Goal: Contribute content: Contribute content

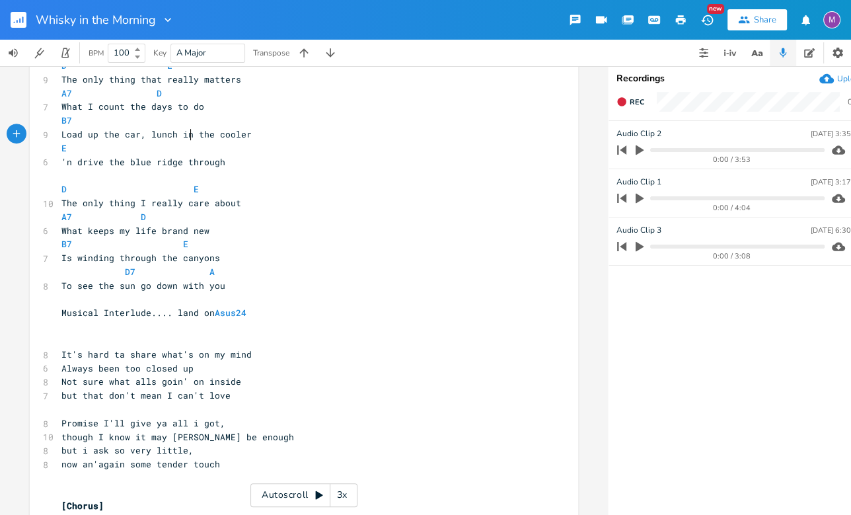
scroll to position [775, 0]
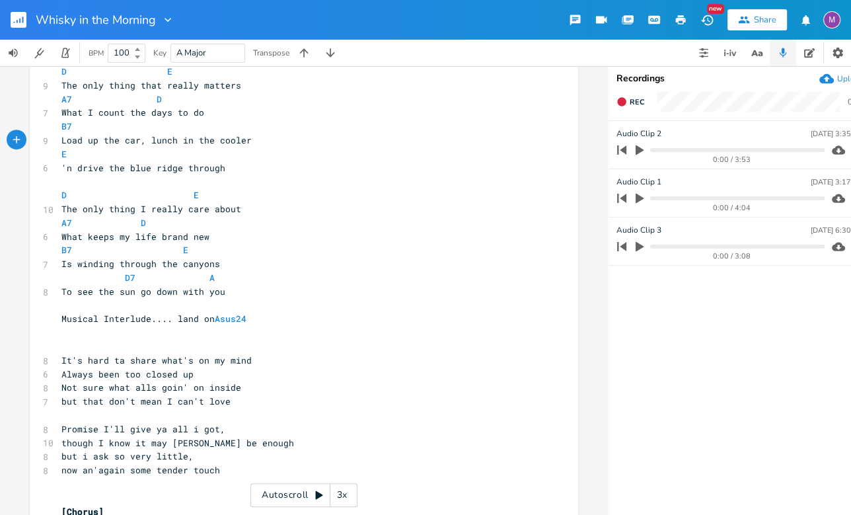
type textarea "loremi Dolo7? S amet 5co adip elitsed 9 doe 0 T# incid- utlabo 2, 7et dolo - ma…"
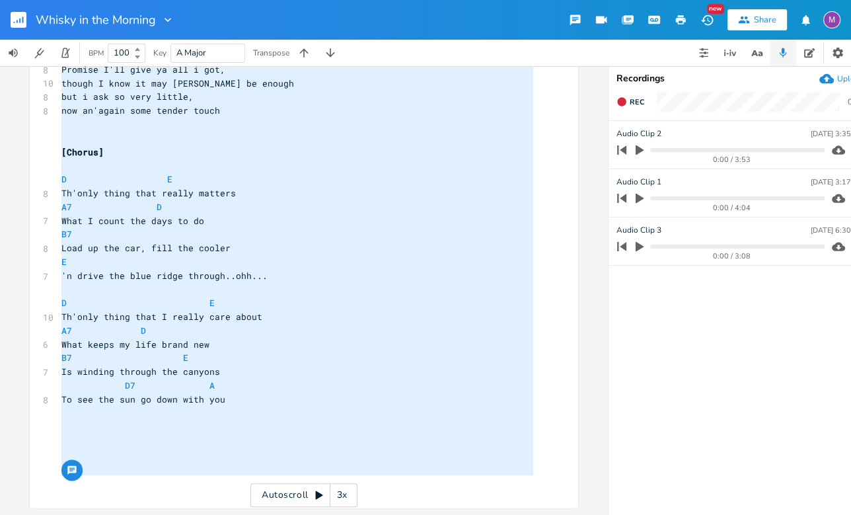
click at [9, 15] on div "Whisky in the Morning" at bounding box center [87, 20] width 174 height 40
click at [22, 20] on rect "button" at bounding box center [19, 20] width 16 height 16
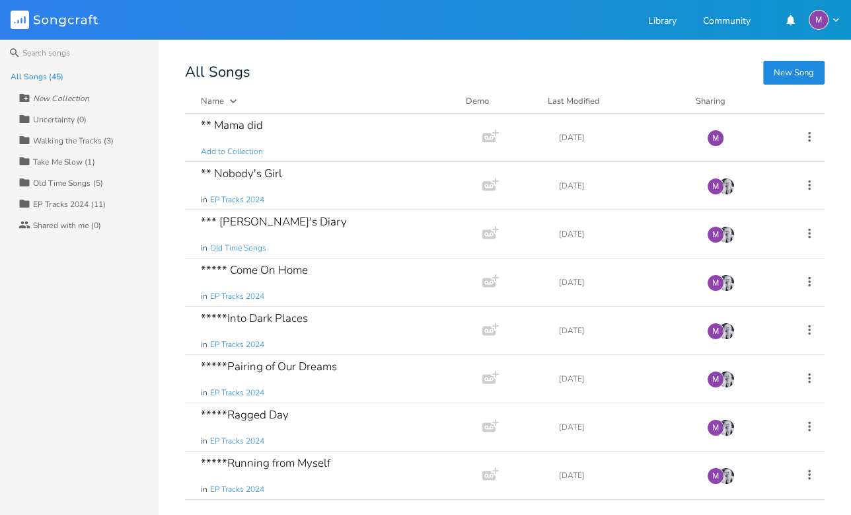
click at [787, 69] on button "New Song" at bounding box center [793, 73] width 61 height 24
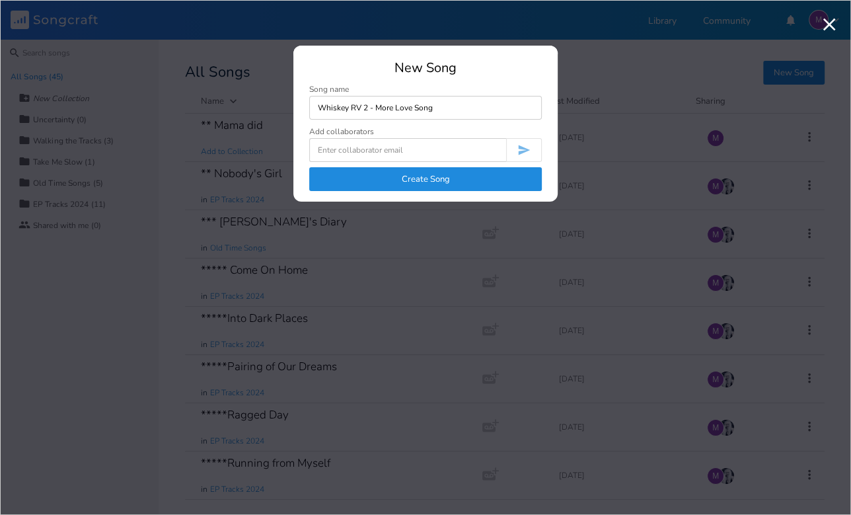
type input "Whiskey RV 2 - More Love Song"
click at [410, 181] on button "Create Song" at bounding box center [425, 179] width 233 height 24
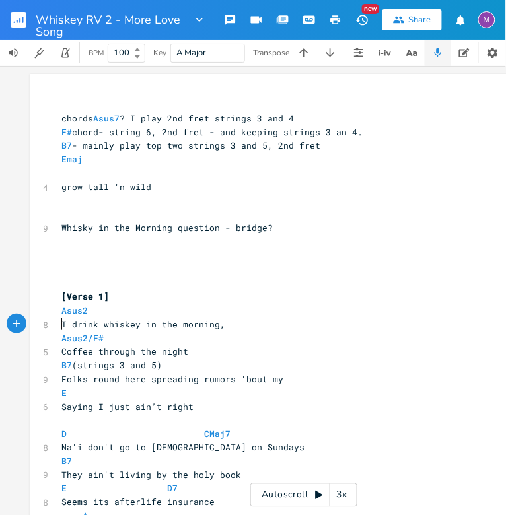
click at [61, 320] on span "I drink whiskey in the morning," at bounding box center [143, 324] width 164 height 12
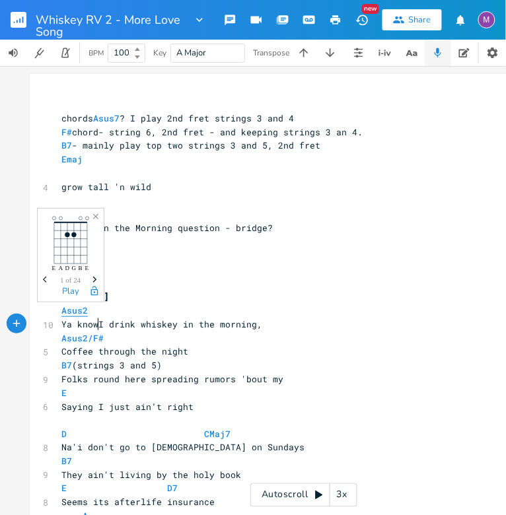
type textarea "Ya know"
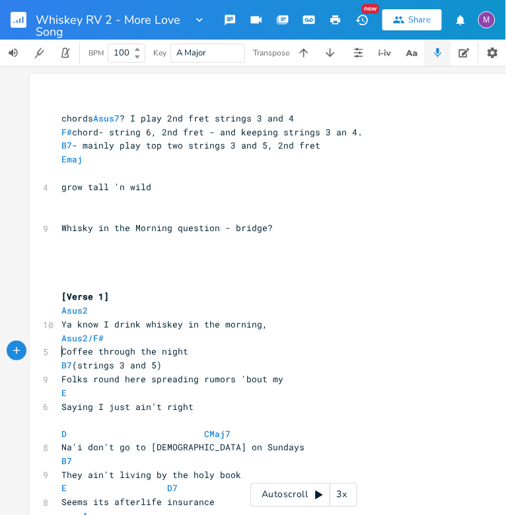
click at [59, 351] on pre "Coffee through the night" at bounding box center [297, 352] width 477 height 14
type textarea "'n"
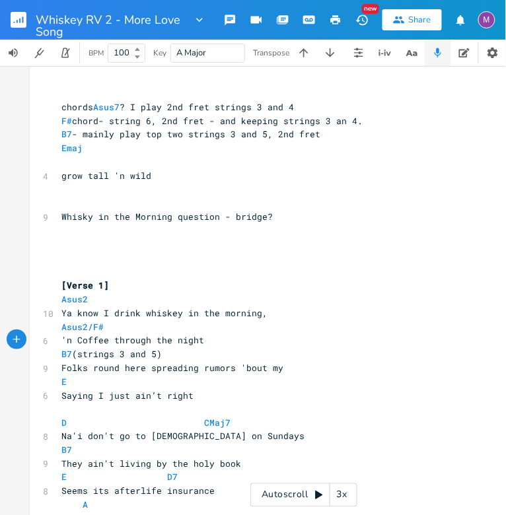
scroll to position [17, 0]
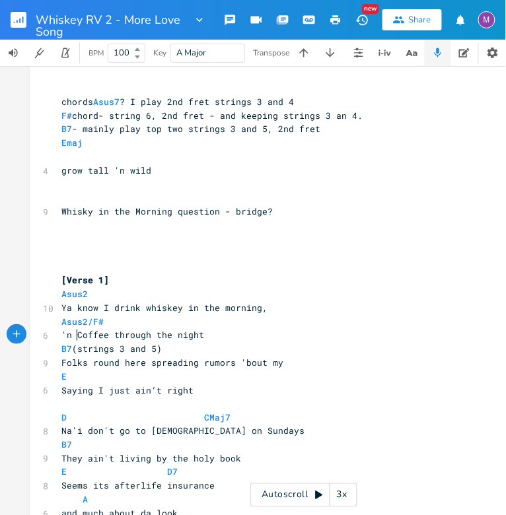
click at [279, 363] on span "Folks round here spreading rumors 'bout my" at bounding box center [172, 363] width 222 height 12
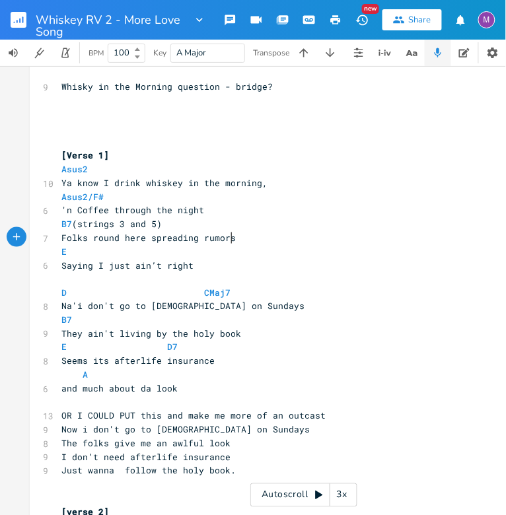
scroll to position [147, 0]
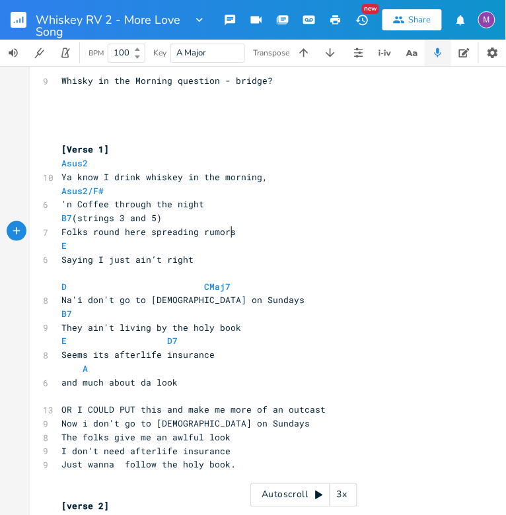
click at [232, 329] on span "They ain't living by the holy book" at bounding box center [151, 328] width 180 height 12
type textarea "he folks give me godawlful looks"
click at [107, 357] on span "Seems its afterlife insurance" at bounding box center [137, 355] width 153 height 12
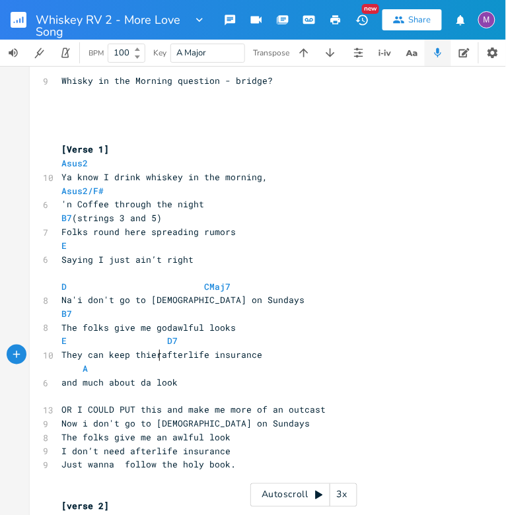
scroll to position [0, 78]
type textarea "They can keep thier"
type textarea "eir"
click at [170, 385] on span "and much about da look" at bounding box center [119, 383] width 116 height 12
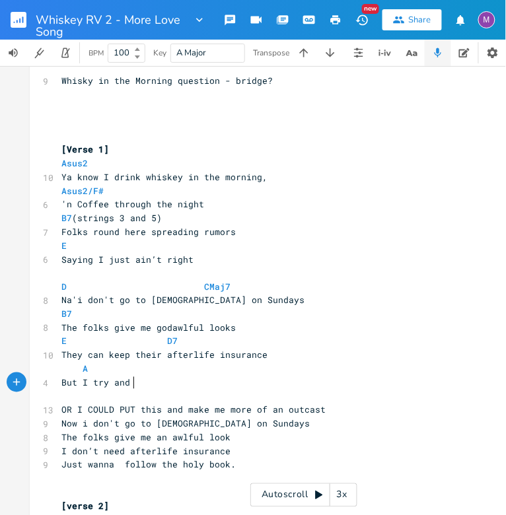
type textarea "But I try and lo"
type textarea "likve th"
type textarea "e the [PERSON_NAME]"
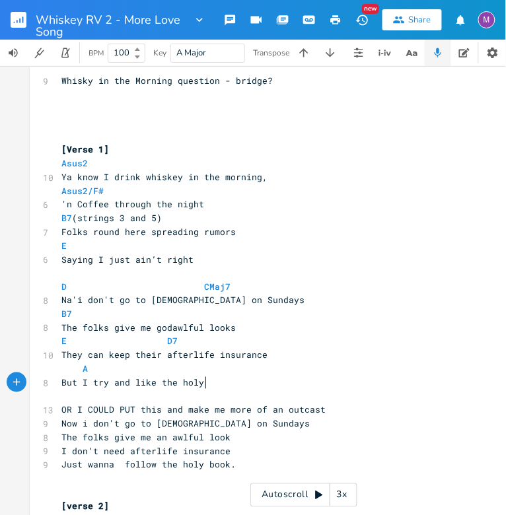
type textarea "y o"
type textarea "book"
click at [77, 386] on span "But I try and like the holy book" at bounding box center [145, 383] width 169 height 12
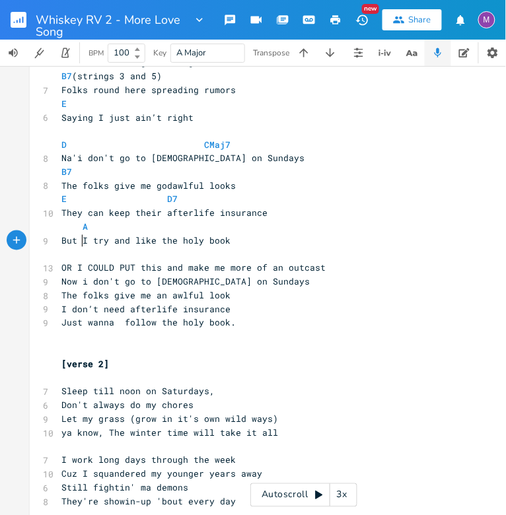
scroll to position [308, 0]
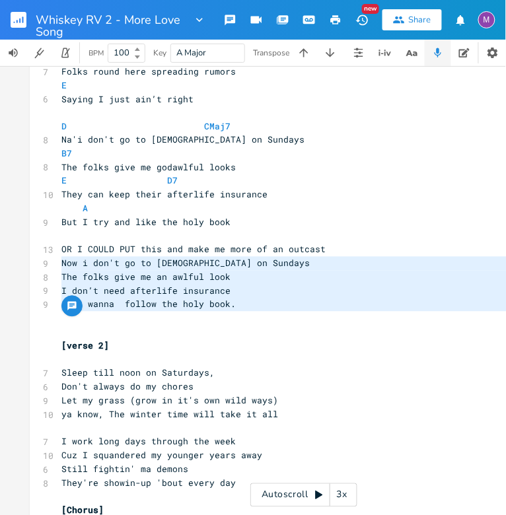
type textarea "OR I COULD PUT this and make me more of an outcast Now i don't go to [DEMOGRAPH…"
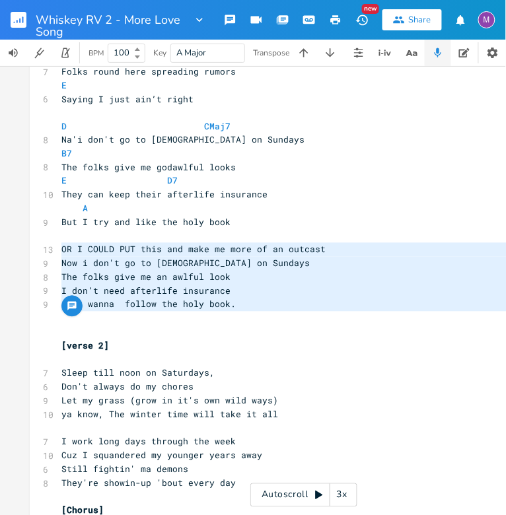
drag, startPoint x: 250, startPoint y: 316, endPoint x: 21, endPoint y: 250, distance: 238.7
click at [20, 250] on div "OR I COULD PUT this and make me more of an outcast Now i don't go to [DEMOGRAPH…" at bounding box center [304, 290] width 608 height 449
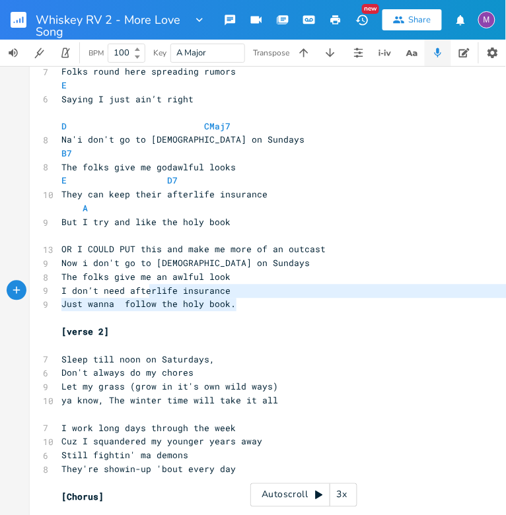
type textarea "me an awlful look I don’t need afterlife insurance Just wanna follow the holy b…"
drag, startPoint x: 241, startPoint y: 307, endPoint x: 129, endPoint y: 274, distance: 117.1
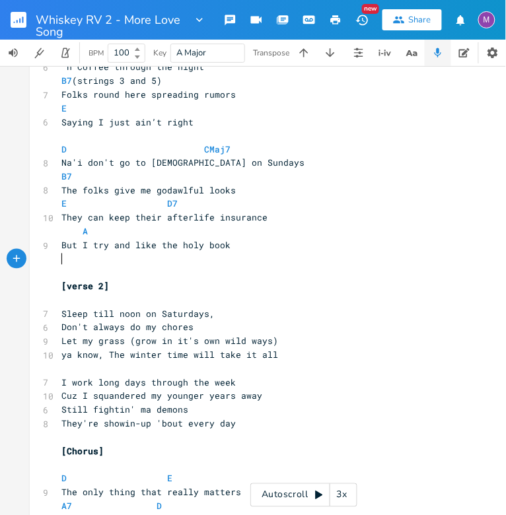
scroll to position [305, 0]
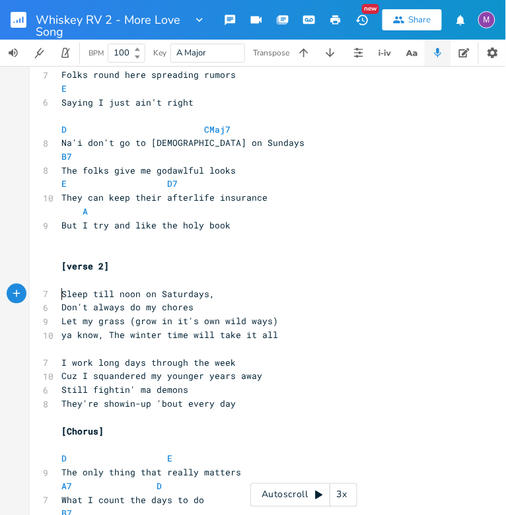
click at [61, 297] on span "Sleep till noon on Saturdays," at bounding box center [137, 295] width 153 height 12
type textarea "I"
click at [59, 319] on pre "Let my grass (grow in it's own wild ways)" at bounding box center [297, 322] width 477 height 14
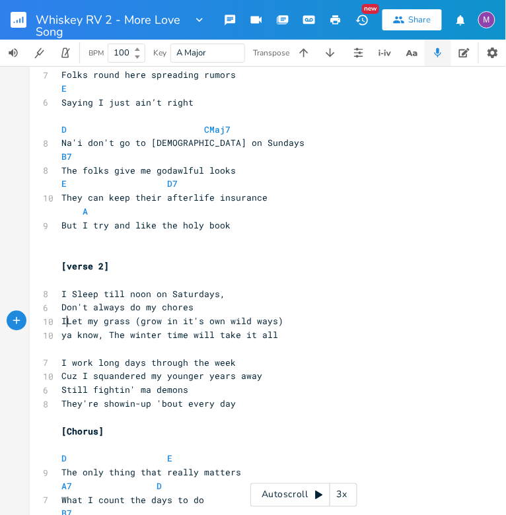
type textarea "I"
type textarea "l"
click at [139, 327] on span "I let my grass (grow in it's own wild ways)" at bounding box center [174, 322] width 227 height 12
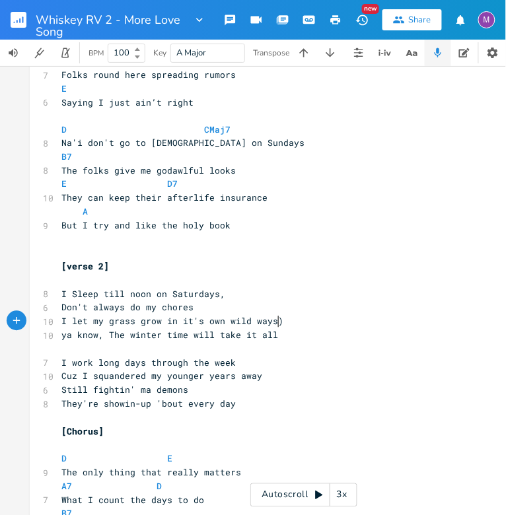
click at [273, 326] on span "I let my grass grow in it's own wild ways)" at bounding box center [172, 322] width 222 height 12
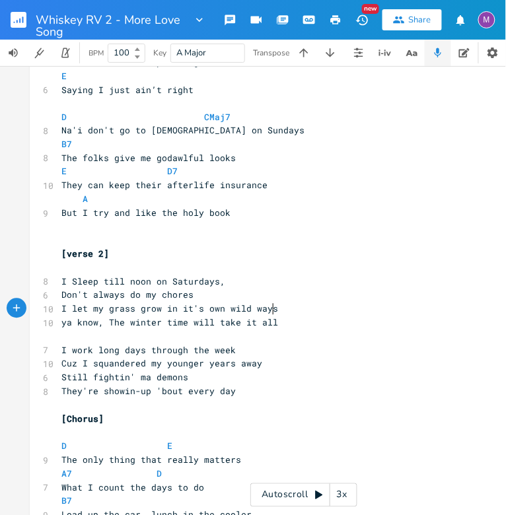
scroll to position [318, 0]
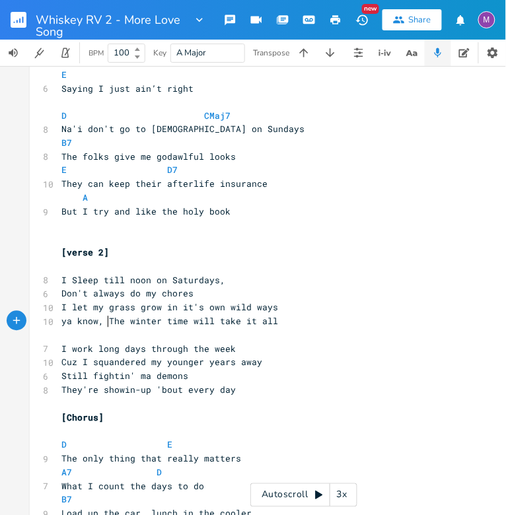
click at [102, 324] on span "ya know, The winter time will take it all" at bounding box center [169, 322] width 217 height 12
type textarea "and watch"
click at [166, 325] on span "and watch The winter time will take it all" at bounding box center [172, 322] width 222 height 12
type textarea "r"
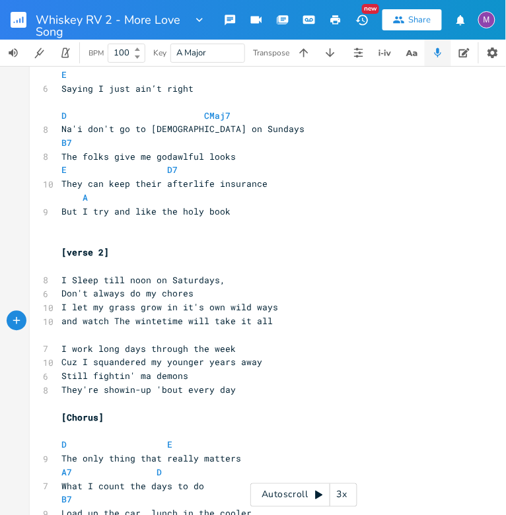
scroll to position [0, 3]
click at [212, 324] on span "and watch The wintertime will take it all" at bounding box center [169, 322] width 217 height 12
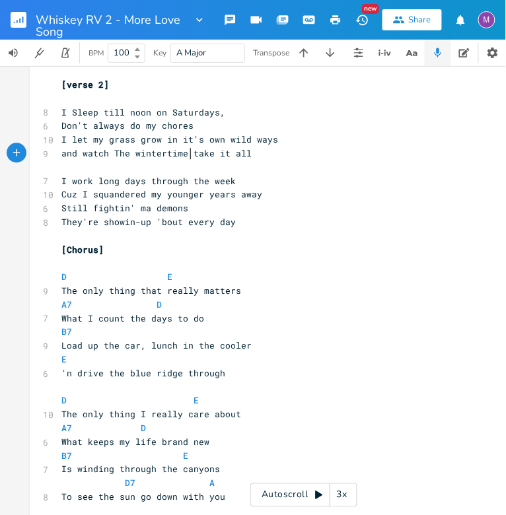
scroll to position [491, 0]
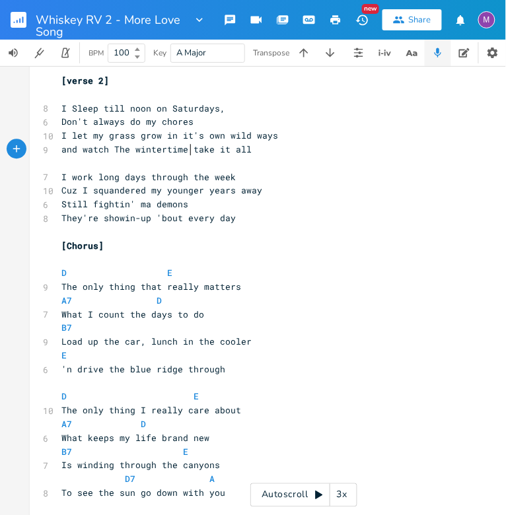
click at [100, 220] on span "They're showin-up 'bout every day" at bounding box center [148, 218] width 174 height 12
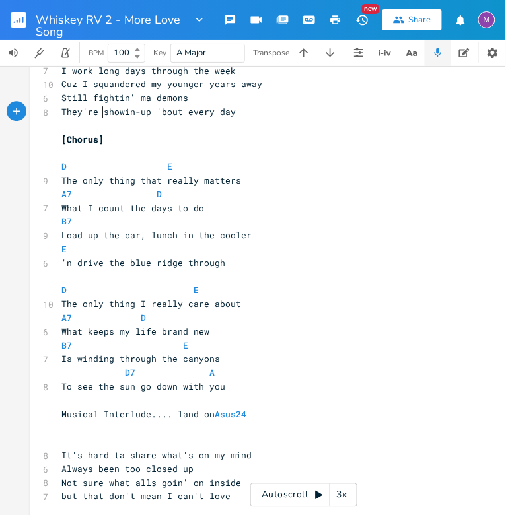
scroll to position [608, 0]
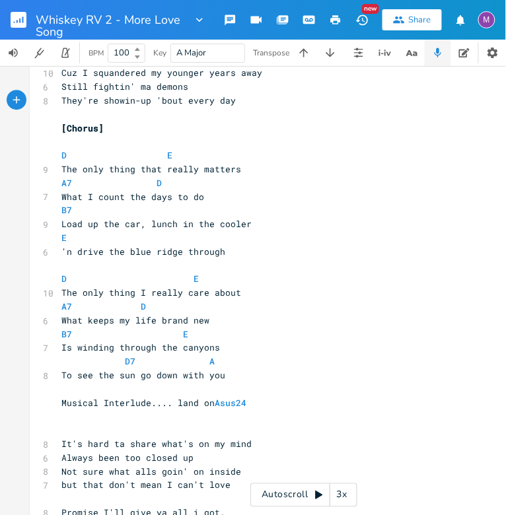
click at [59, 225] on pre "Load up the car, lunch in the cooler" at bounding box center [297, 224] width 477 height 14
click at [146, 227] on span "Load up the car, lunch in the cooler" at bounding box center [156, 224] width 190 height 12
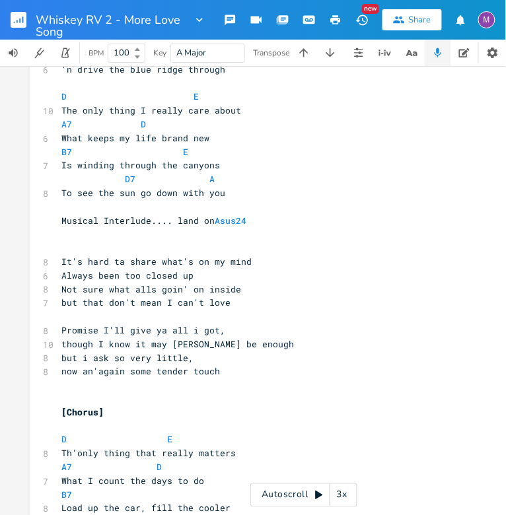
scroll to position [791, 0]
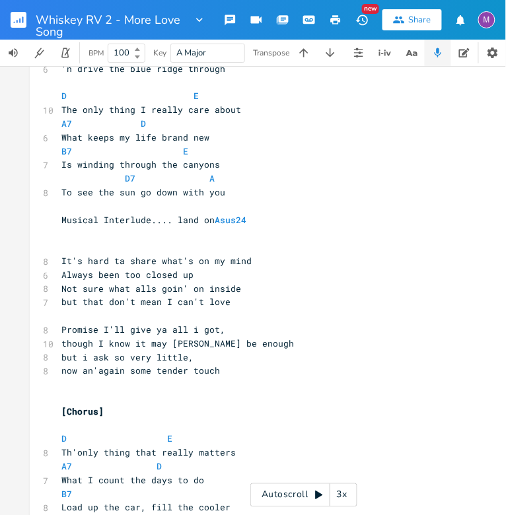
type textarea "our"
click at [190, 275] on pre "Always been too closed up" at bounding box center [297, 275] width 477 height 14
type textarea "Always been too closed up"
drag, startPoint x: 190, startPoint y: 275, endPoint x: 58, endPoint y: 273, distance: 131.5
click at [59, 273] on pre "Always been too closed up" at bounding box center [297, 275] width 477 height 14
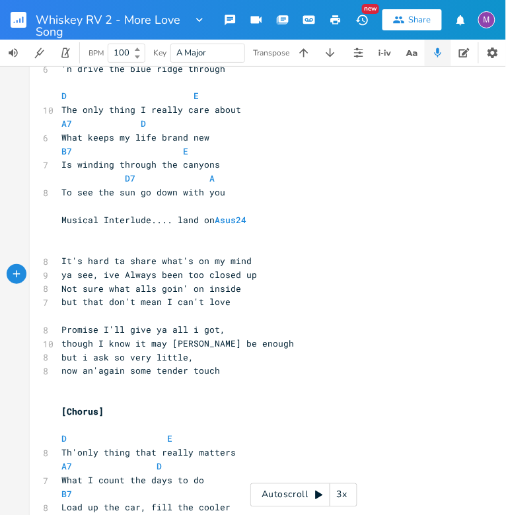
click at [203, 277] on span "ya see, ive Always been too closed up" at bounding box center [159, 275] width 196 height 12
click at [103, 277] on span "ya see, ive Always been closed up" at bounding box center [148, 275] width 174 height 12
type textarea "I'"
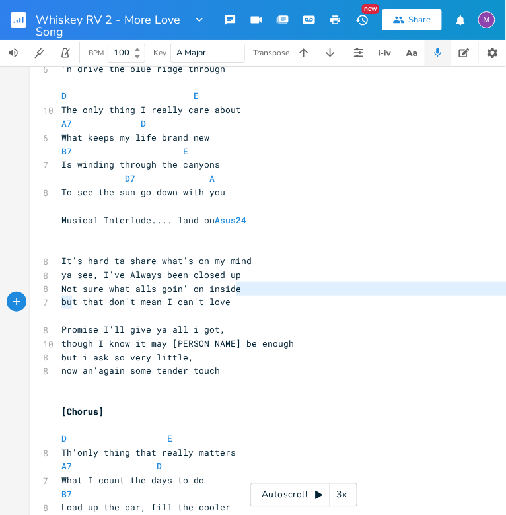
type textarea "b"
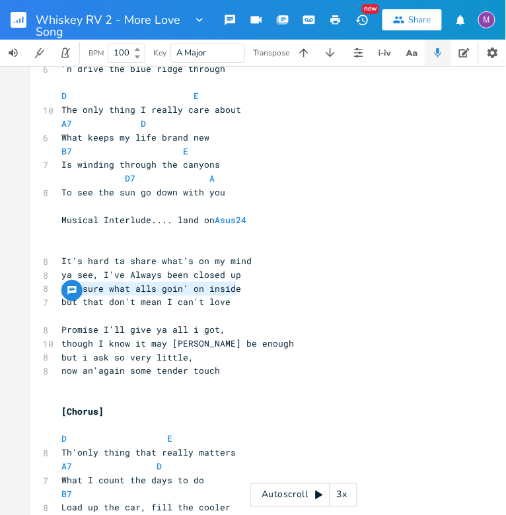
drag, startPoint x: 237, startPoint y: 288, endPoint x: 55, endPoint y: 293, distance: 182.4
click at [59, 293] on pre "Not sure what alls goin' on inside" at bounding box center [297, 289] width 477 height 14
type textarea "can't figure out my feeling"
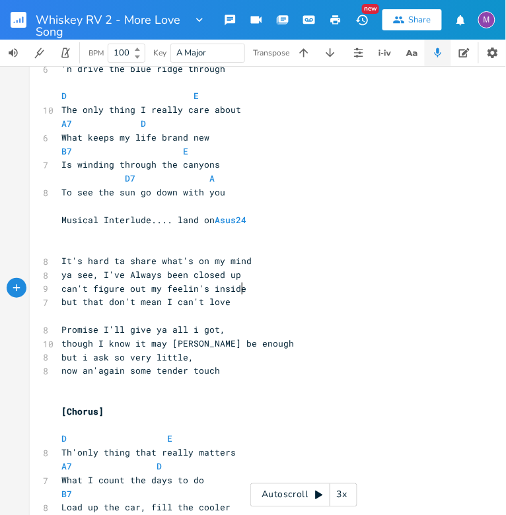
type textarea "'s inside"
type textarea "but that don't mean I can't love"
drag, startPoint x: 225, startPoint y: 307, endPoint x: 49, endPoint y: 304, distance: 176.4
click at [49, 304] on div "but that don't mean I can't love x ​ chords Asus7 ? I play 2nd fret strings 3 a…" at bounding box center [304, 32] width 548 height 1499
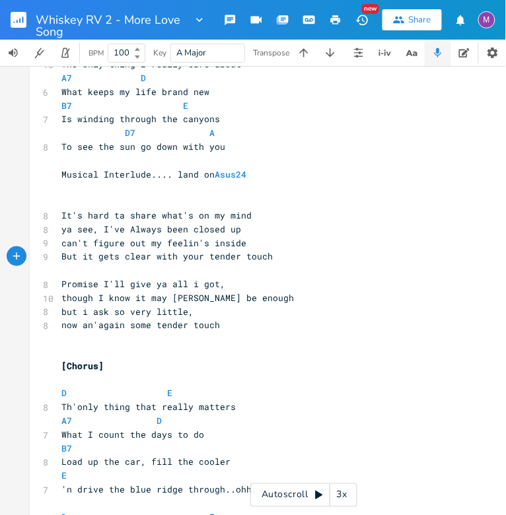
scroll to position [841, 0]
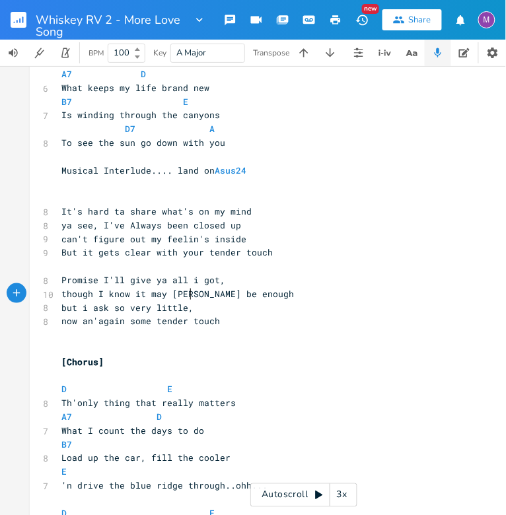
click at [186, 294] on span "though I know it may [PERSON_NAME] be enough" at bounding box center [177, 294] width 233 height 12
type textarea ", ever"
click at [236, 316] on pre "now an'again some tender touch" at bounding box center [297, 321] width 477 height 14
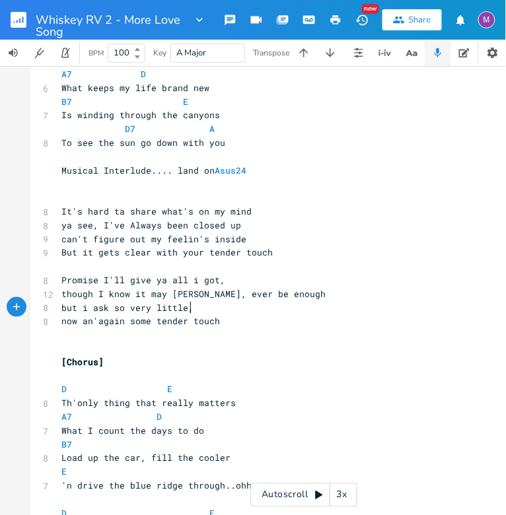
click at [185, 310] on span "but i ask so very little," at bounding box center [127, 308] width 132 height 12
type textarea "sometimes i don't know how to act"
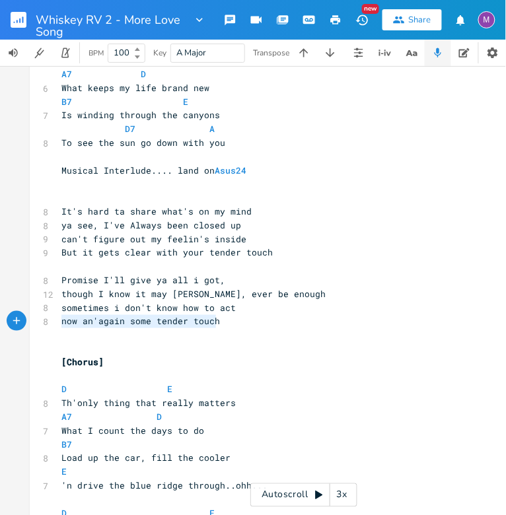
drag, startPoint x: 217, startPoint y: 322, endPoint x: 55, endPoint y: 319, distance: 161.9
click at [59, 321] on pre "now an'again some tender touch" at bounding box center [297, 321] width 477 height 14
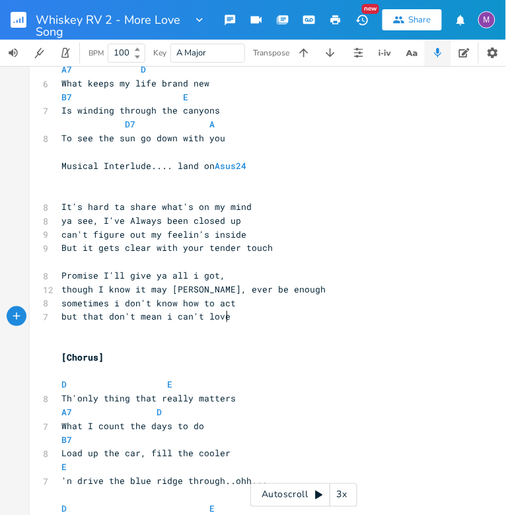
scroll to position [0, 0]
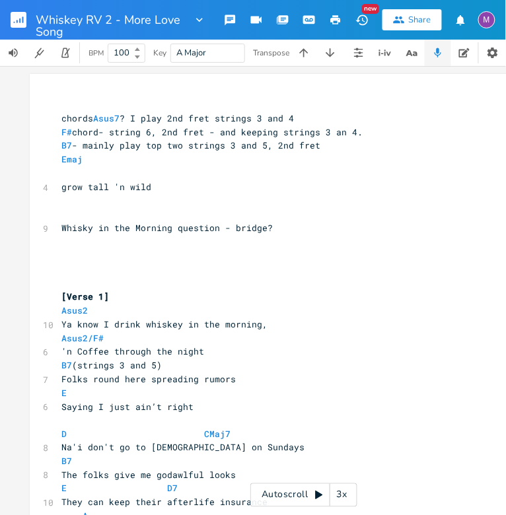
type textarea "but that don't mean i can't love"
click at [342, 495] on div "3x" at bounding box center [342, 496] width 24 height 24
click at [342, 495] on div "4x" at bounding box center [342, 496] width 24 height 24
click at [342, 495] on div "5x" at bounding box center [342, 496] width 24 height 24
click at [342, 495] on div "1x" at bounding box center [342, 496] width 24 height 24
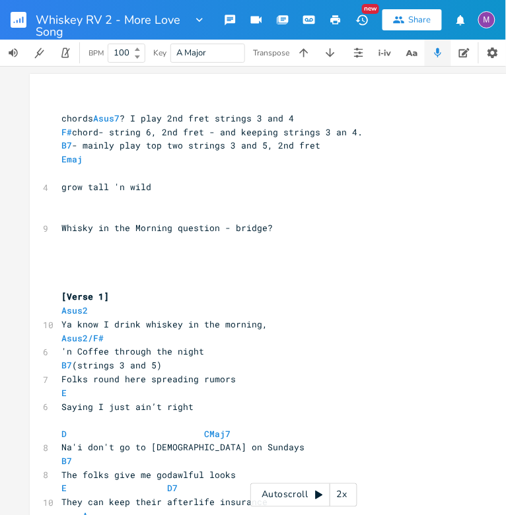
click at [316, 497] on icon at bounding box center [318, 496] width 7 height 9
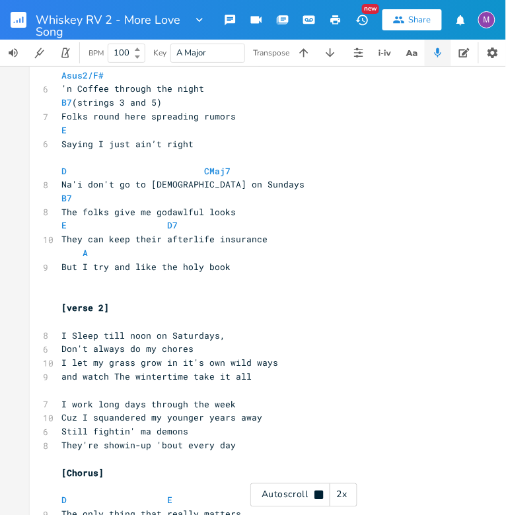
click at [150, 272] on pre "But I try and like the holy book" at bounding box center [297, 268] width 477 height 14
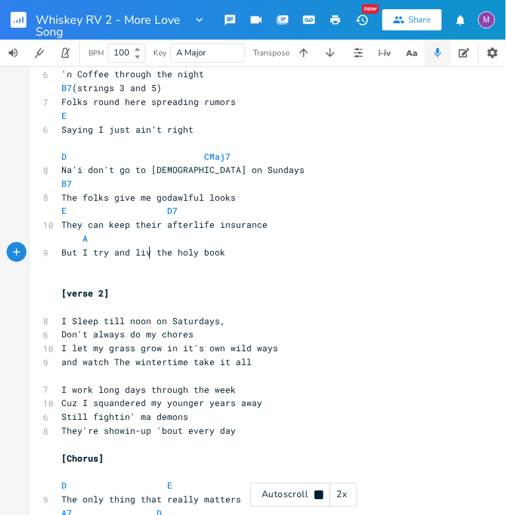
scroll to position [278, 0]
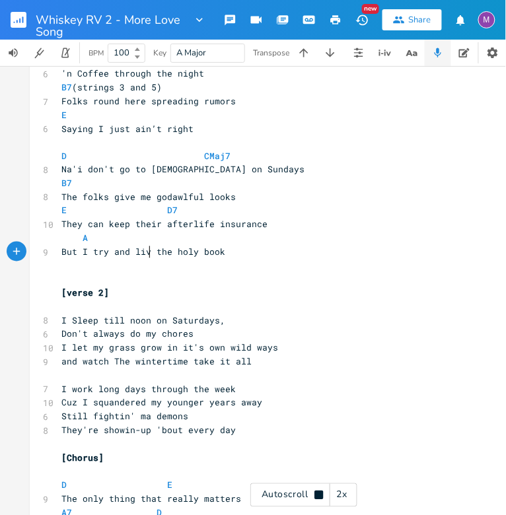
type textarea "ve"
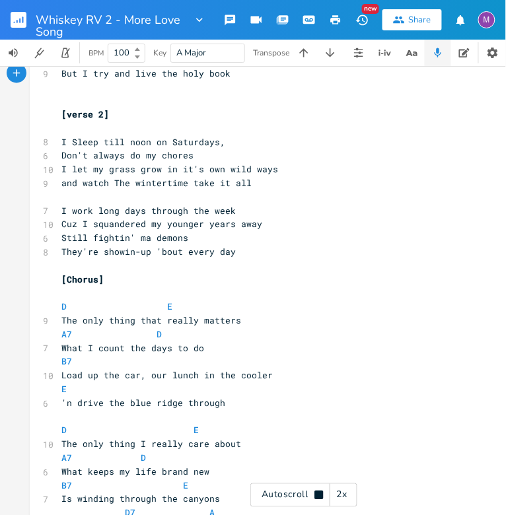
click at [87, 216] on pre "I work long days through the week" at bounding box center [297, 211] width 477 height 14
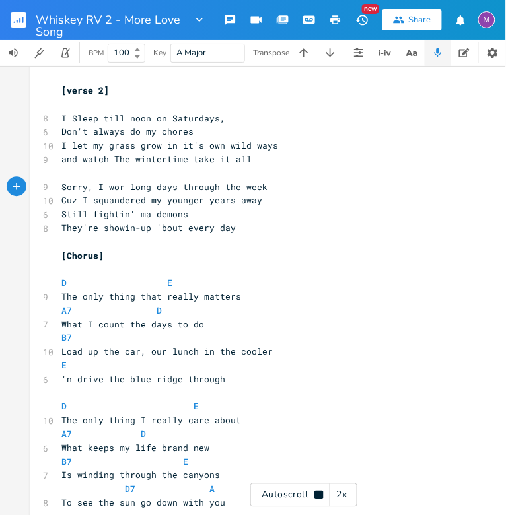
scroll to position [482, 0]
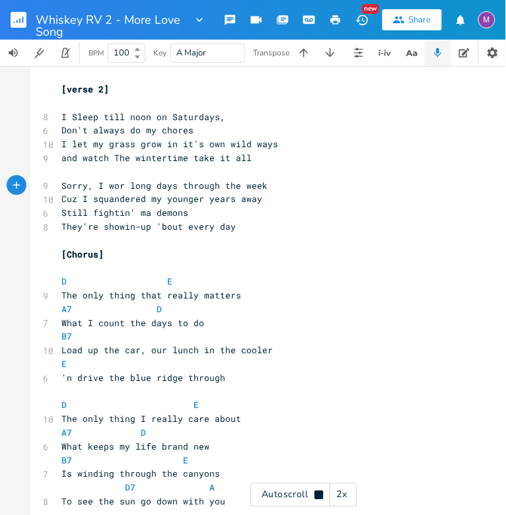
type textarea "Sorry, I work"
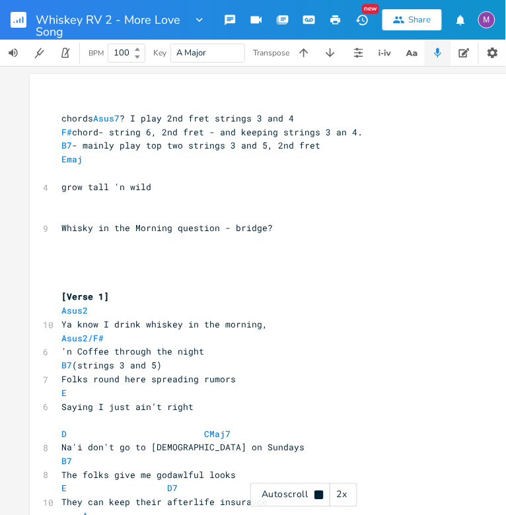
scroll to position [0, 0]
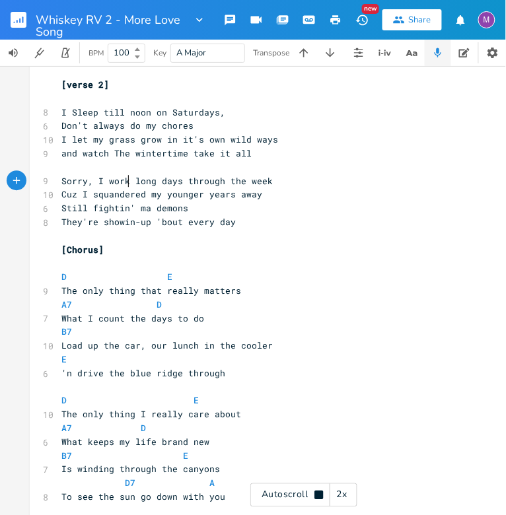
click at [100, 138] on span "I let my grass grow in it's own wild ways" at bounding box center [169, 139] width 217 height 12
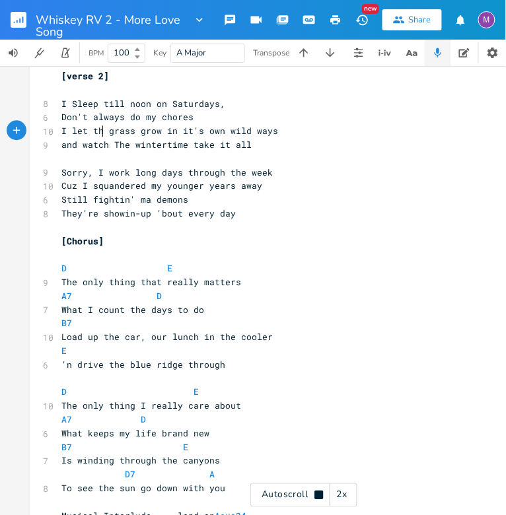
scroll to position [0, 11]
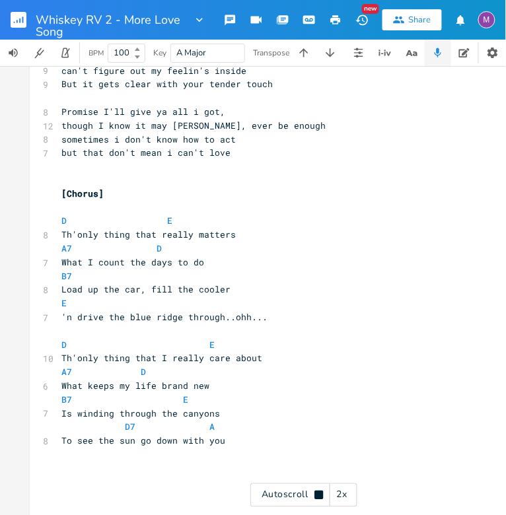
type textarea "the"
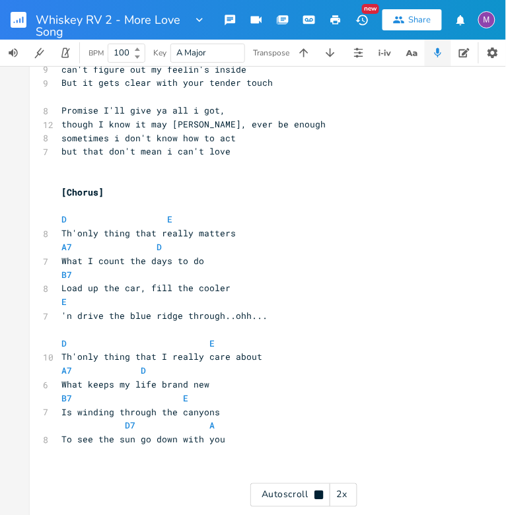
click at [322, 495] on icon at bounding box center [318, 495] width 9 height 9
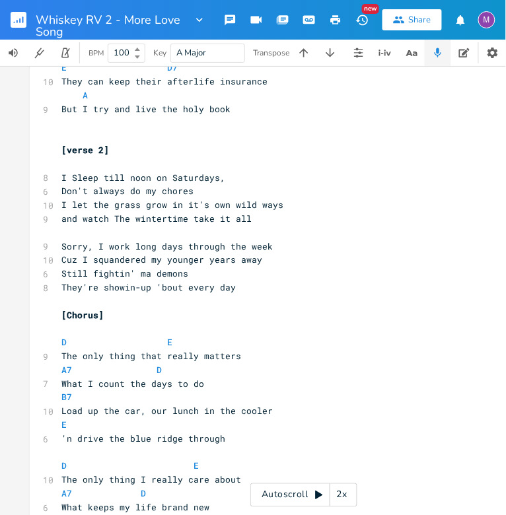
scroll to position [0, 0]
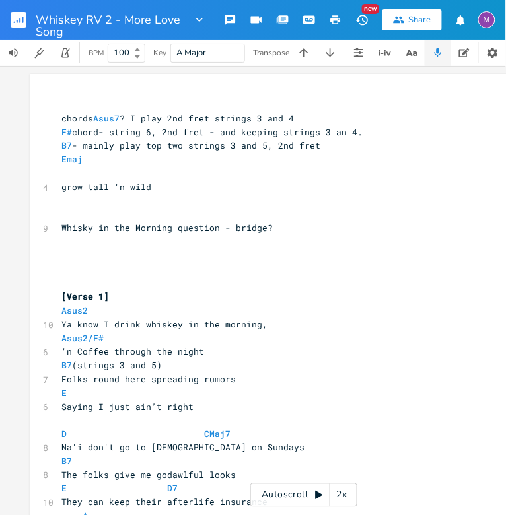
click at [317, 502] on div "Autoscroll 2x" at bounding box center [303, 496] width 107 height 24
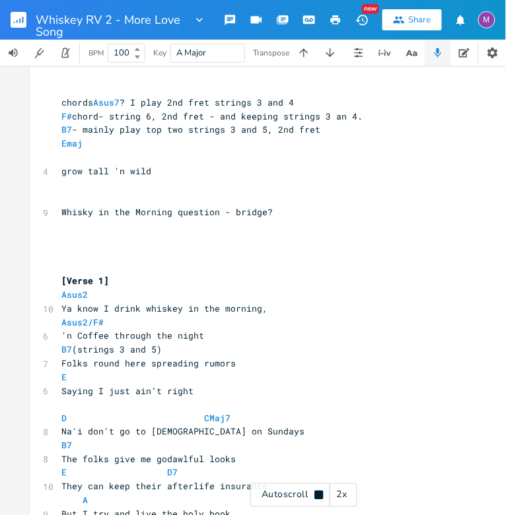
scroll to position [0, 12]
click at [62, 254] on pre "​" at bounding box center [297, 254] width 477 height 14
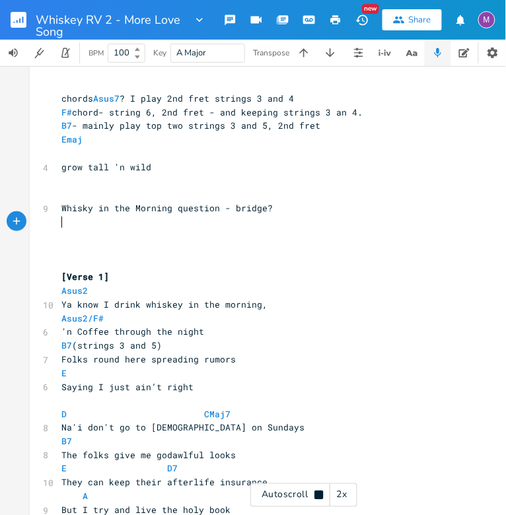
click at [280, 216] on pre "​" at bounding box center [297, 222] width 477 height 14
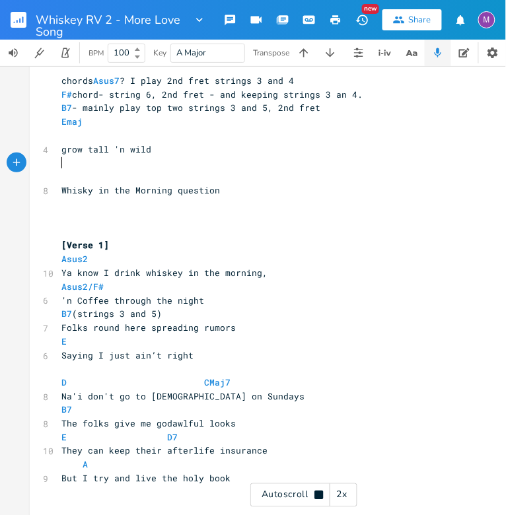
type textarea "grow tall 'n wild"
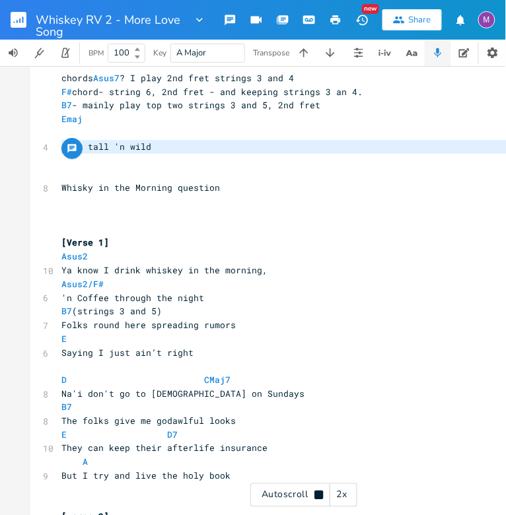
drag, startPoint x: 184, startPoint y: 166, endPoint x: 57, endPoint y: 143, distance: 128.8
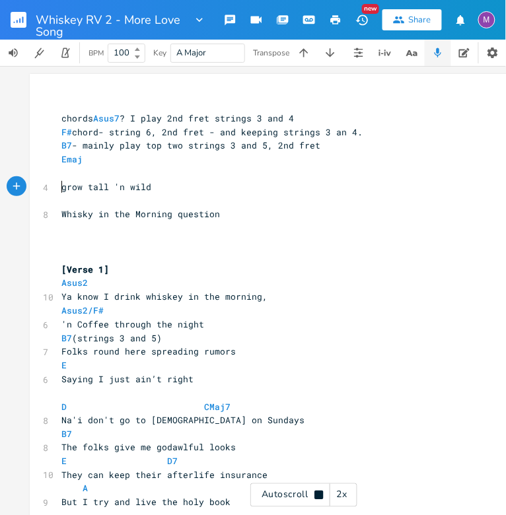
scroll to position [0, 0]
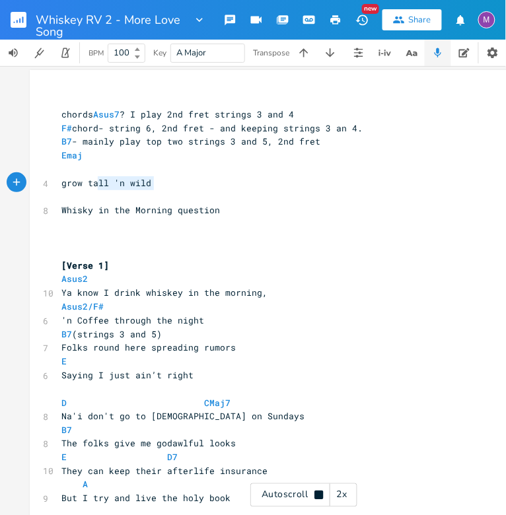
type textarea "grow tall 'n wild"
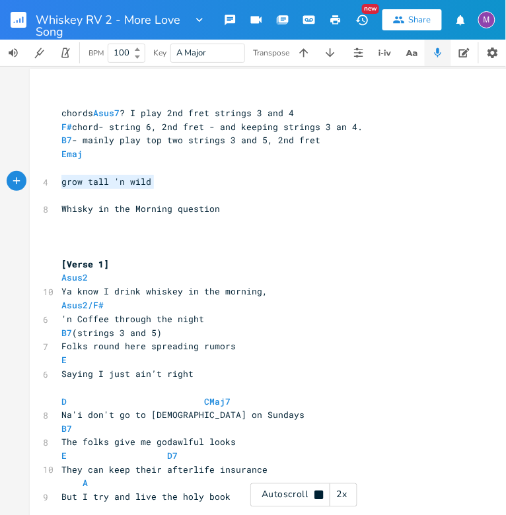
drag, startPoint x: 153, startPoint y: 188, endPoint x: 44, endPoint y: 185, distance: 108.4
click at [59, 186] on div "4 grow tall 'n wild" at bounding box center [297, 182] width 477 height 14
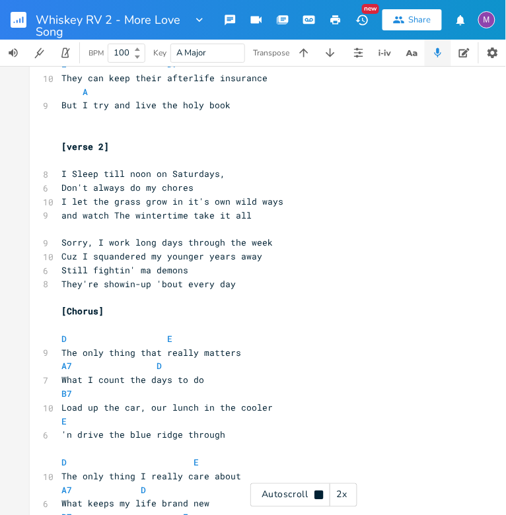
click at [59, 277] on pre "They're showin-up 'bout every day" at bounding box center [297, 284] width 477 height 14
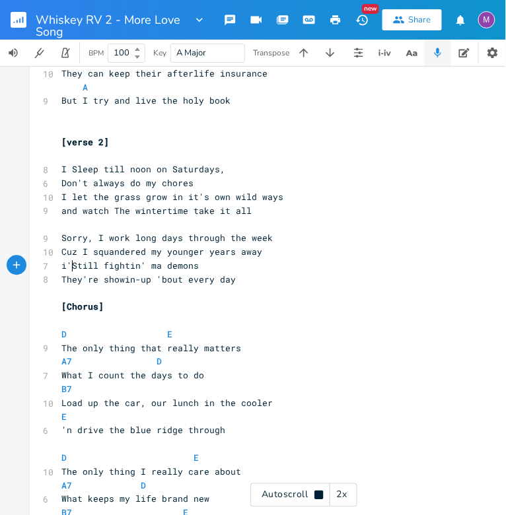
scroll to position [390, 0]
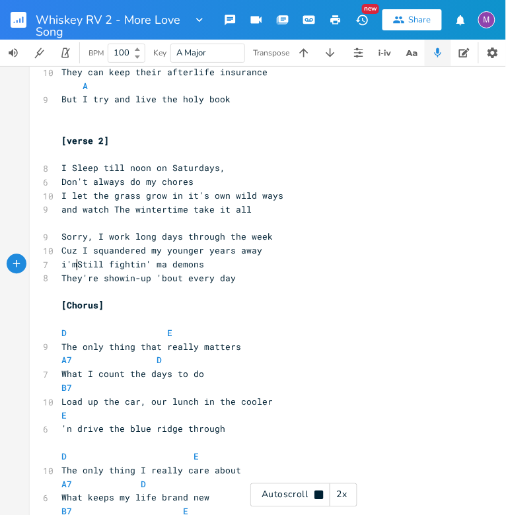
type textarea "i'm"
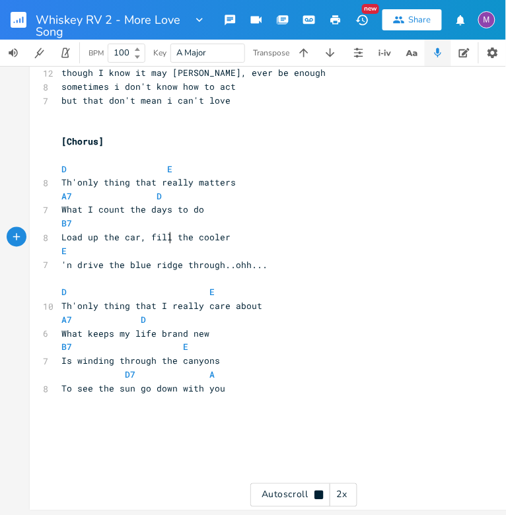
click at [164, 242] on span "Load up the car, fill the cooler" at bounding box center [145, 238] width 169 height 12
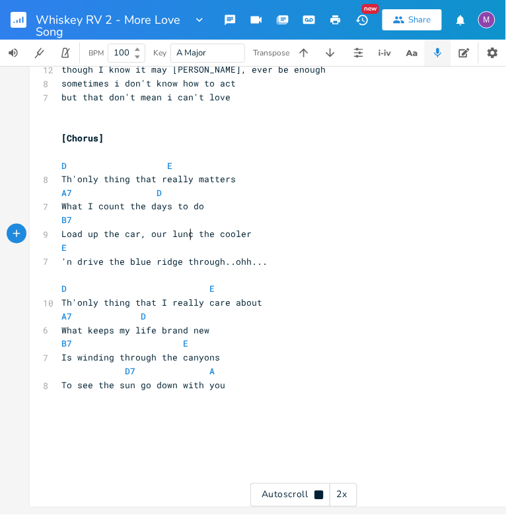
scroll to position [1031, 0]
type textarea "our lunch"
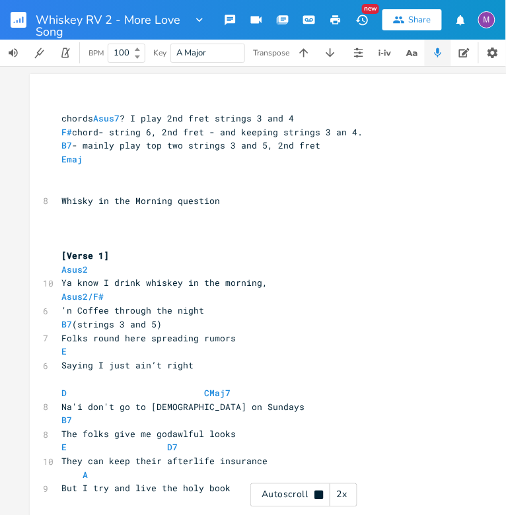
scroll to position [0, 0]
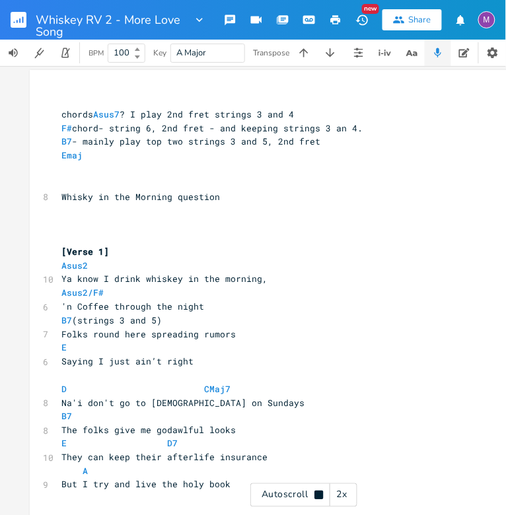
click at [65, 233] on pre "​" at bounding box center [297, 238] width 477 height 14
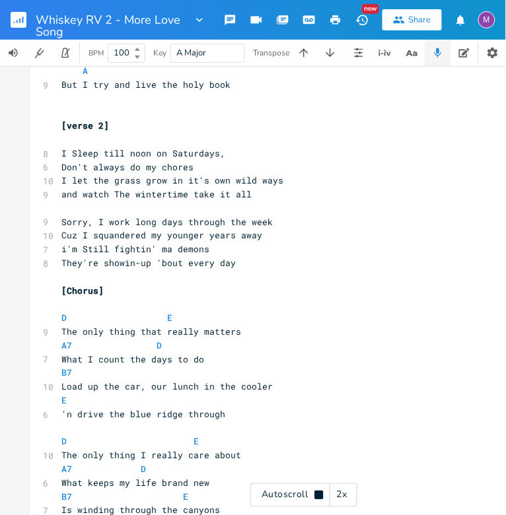
click at [320, 495] on icon at bounding box center [318, 495] width 9 height 9
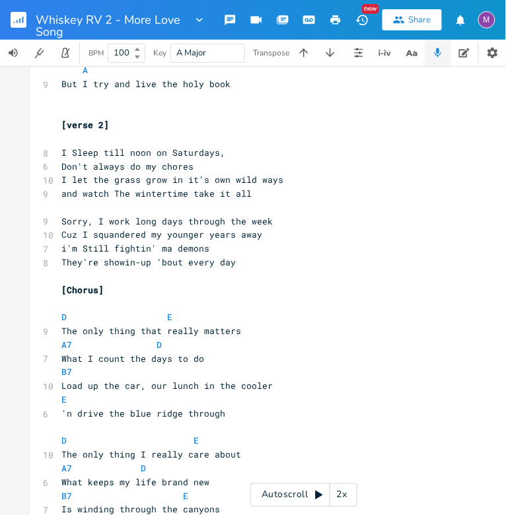
click at [417, 351] on pre "A7 D" at bounding box center [297, 346] width 477 height 14
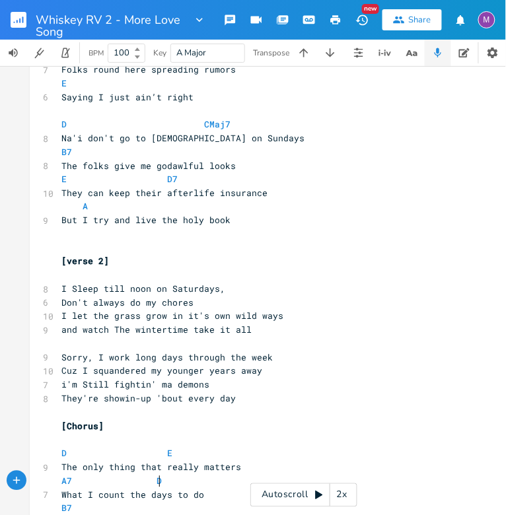
scroll to position [246, 0]
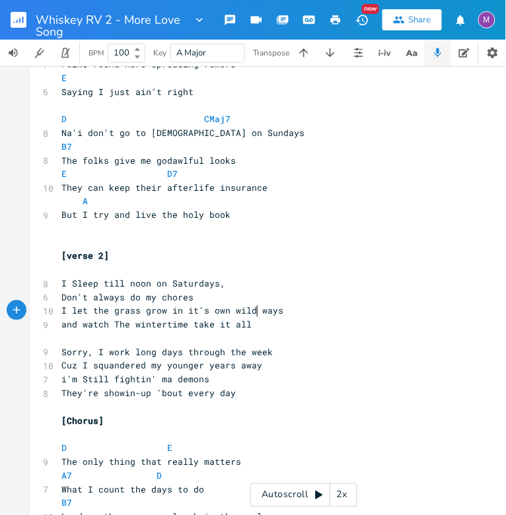
click at [251, 316] on span "I let the grass grow in it's own wild ways" at bounding box center [172, 311] width 222 height 12
click at [299, 312] on pre "I let the grass grow in it's own wild ways" at bounding box center [297, 312] width 477 height 14
type textarea "(can i rhyme this? _ i o"
type textarea "o"
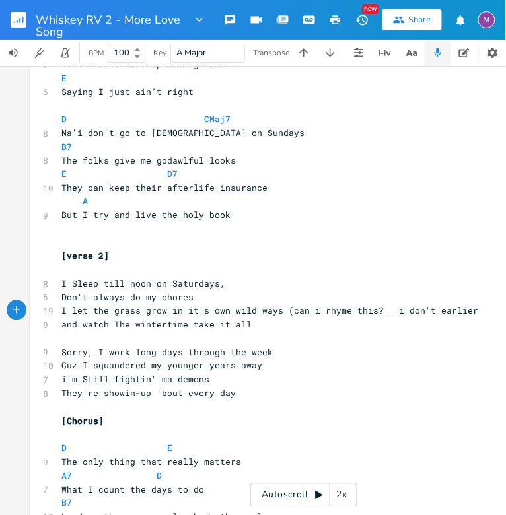
scroll to position [0, 49]
type textarea "don't earlier)"
click at [244, 326] on pre "and watch The wintertime take it all" at bounding box center [297, 325] width 477 height 14
type textarea "fight"
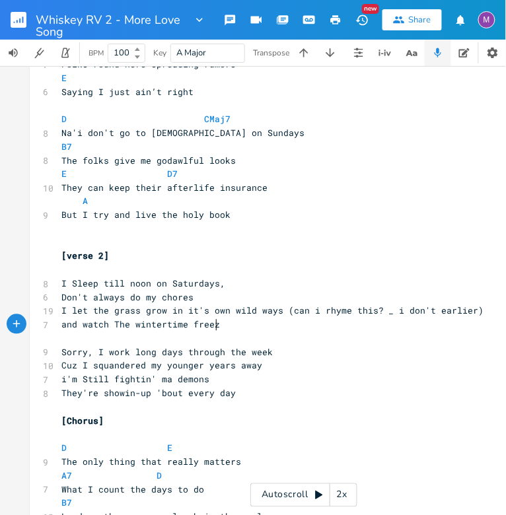
type textarea "reeze"
type textarea "fight its frozen war"
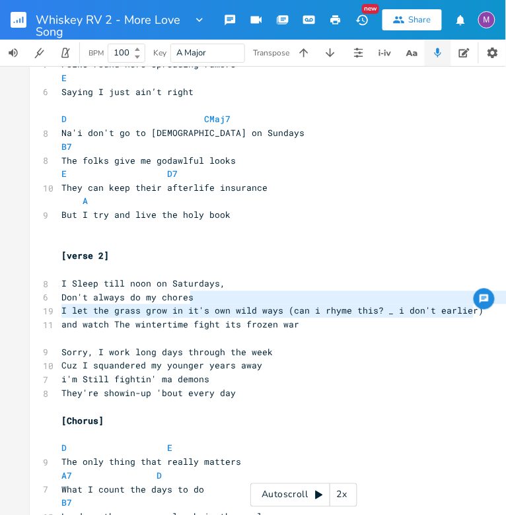
type textarea "(can i rhyme this? _ i don't earlier)"
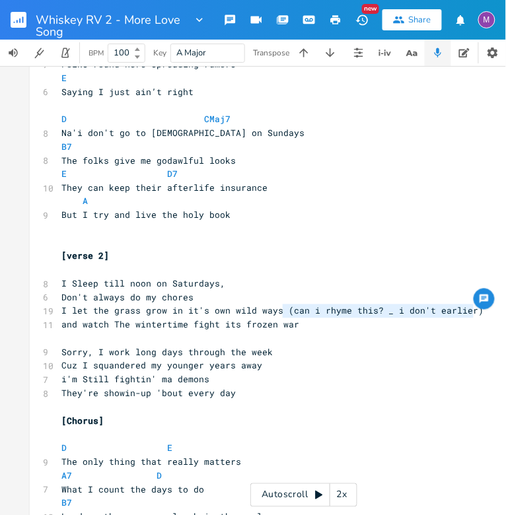
drag, startPoint x: 474, startPoint y: 312, endPoint x: 277, endPoint y: 314, distance: 196.2
click at [277, 314] on pre "I let the grass grow in it's own wild ways (can i rhyme this? _ i don't earlier)" at bounding box center [297, 312] width 477 height 14
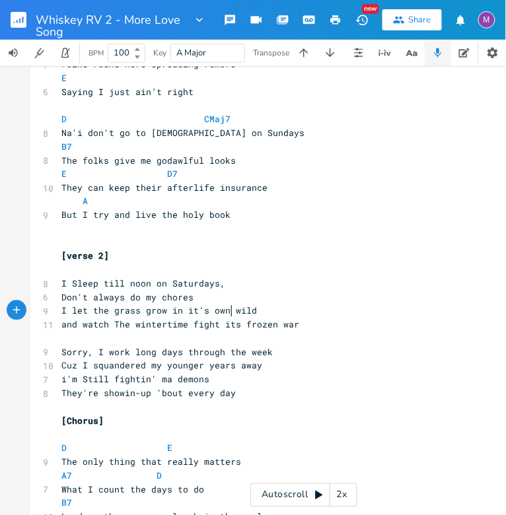
click at [228, 314] on span "I let the grass grow in it's own wild" at bounding box center [159, 311] width 196 height 12
type textarea "tall and"
click at [129, 326] on span "and watch The wintertime fight its frozen war" at bounding box center [180, 325] width 238 height 12
click at [109, 330] on pre "and watch wintertime fight its frozen war" at bounding box center [297, 325] width 477 height 14
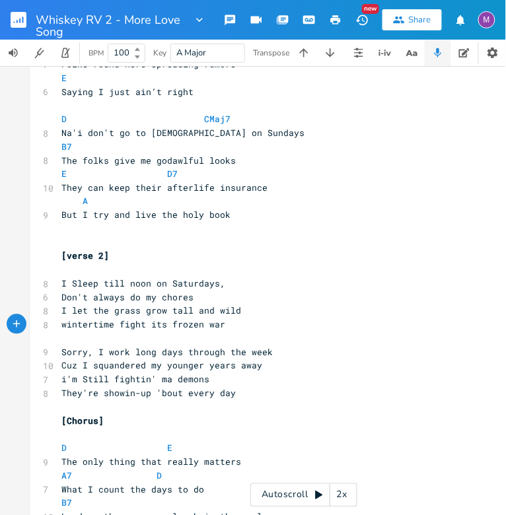
click at [219, 329] on pre "wintertime fight its frozen war" at bounding box center [297, 325] width 477 height 14
type textarea "will kills it, in the frozen war"
click at [145, 327] on span "winter will kills it, in the frozen war" at bounding box center [164, 325] width 206 height 12
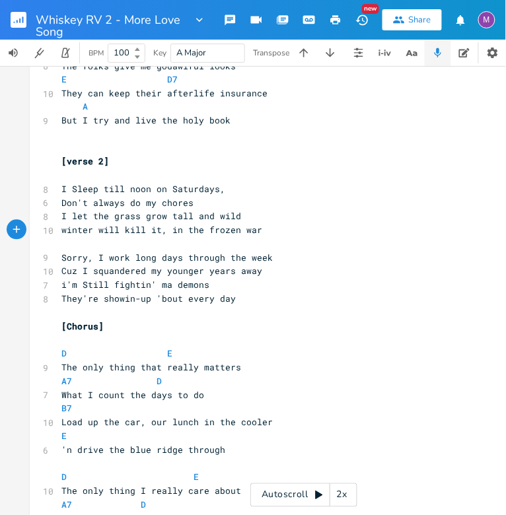
scroll to position [342, 0]
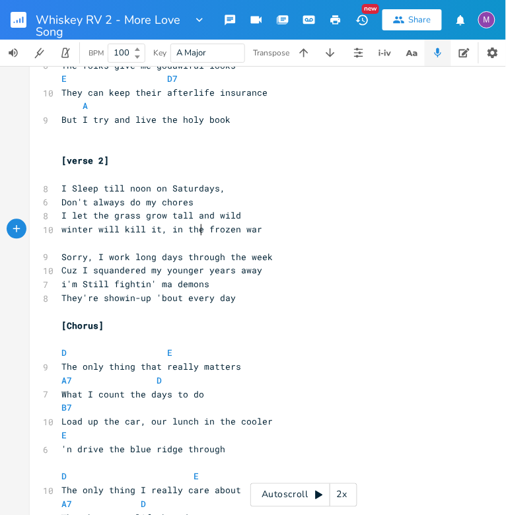
click at [197, 233] on span "winter will kill it, in the frozen war" at bounding box center [161, 230] width 201 height 12
type textarea "i"
type textarea "with its"
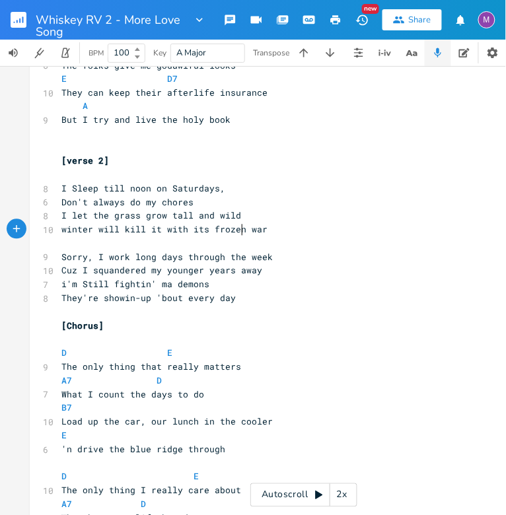
click at [236, 231] on span "winter will kill it with its frozen war" at bounding box center [164, 230] width 206 height 12
type textarea "eezing"
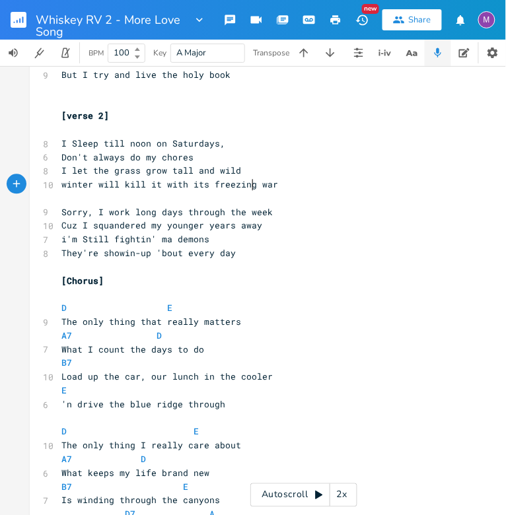
scroll to position [384, 0]
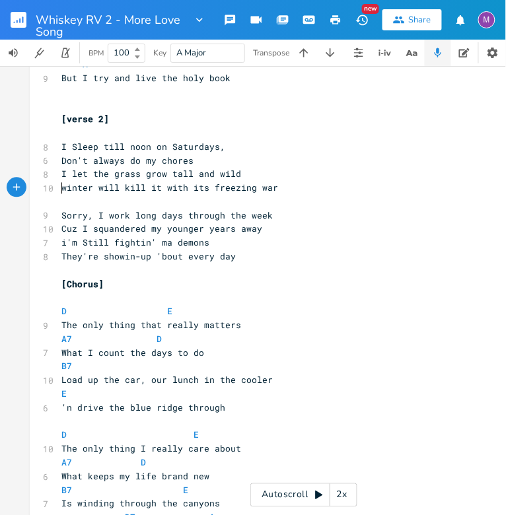
click at [61, 192] on span "winter will kill it with its freezing war" at bounding box center [169, 188] width 217 height 12
type textarea "to watch the"
click at [184, 190] on span "to watch the winter will kill it with its freezing war" at bounding box center [203, 188] width 285 height 12
click at [201, 190] on span "to watch the winter kill it with its freezing war" at bounding box center [190, 188] width 259 height 12
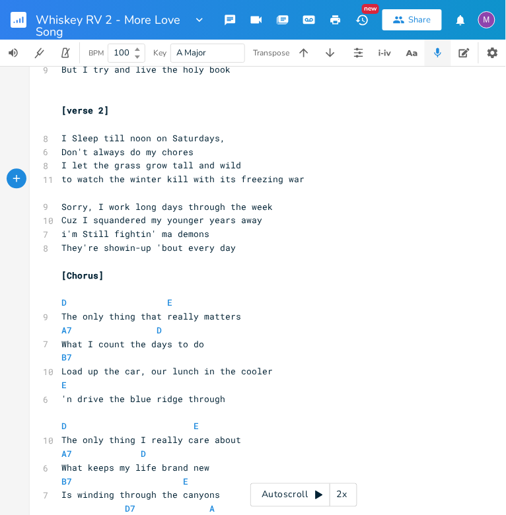
scroll to position [384, 0]
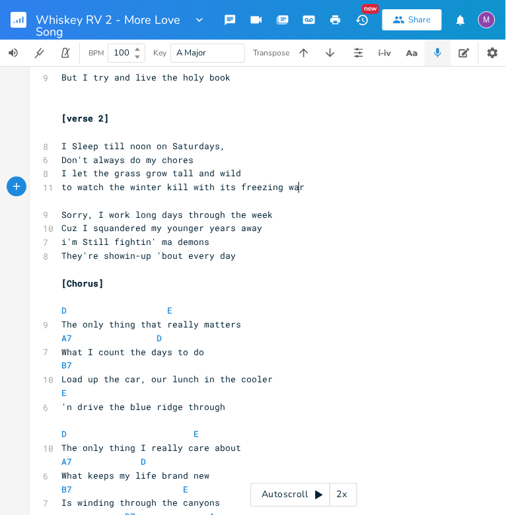
click at [298, 187] on pre "to watch the winter kill with its freezing war" at bounding box center [297, 187] width 477 height 14
type textarea "take it over"
type textarea "'re"
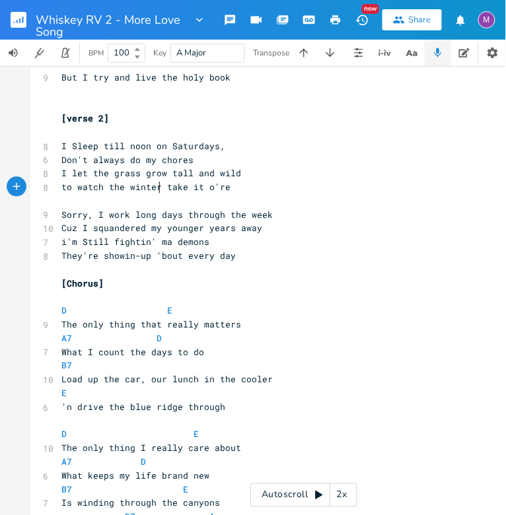
click at [156, 185] on span "to watch the winter take it o're" at bounding box center [145, 187] width 169 height 12
type textarea "time"
click at [124, 189] on span "to watch the wintertime take it o're" at bounding box center [156, 187] width 190 height 12
type textarea "cus"
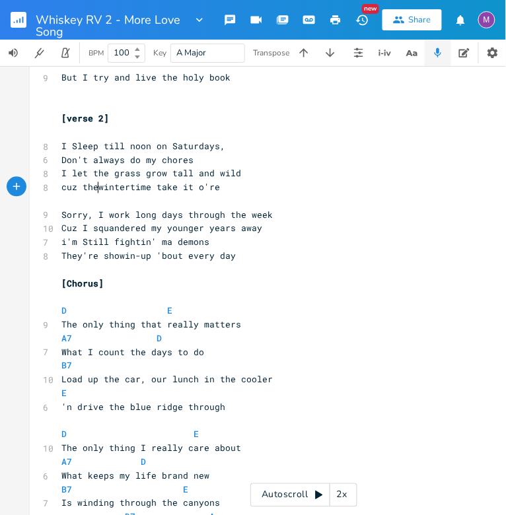
scroll to position [0, 20]
type textarea "z the"
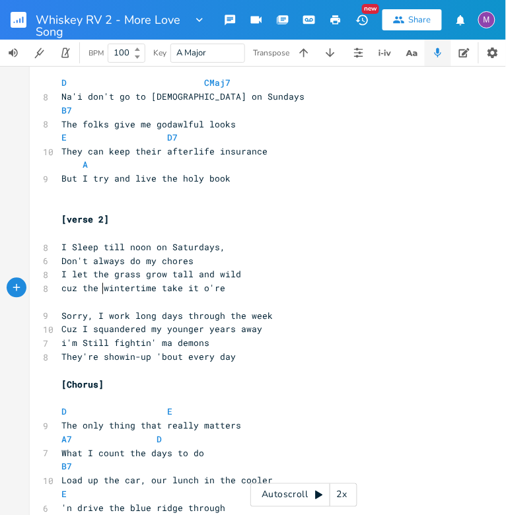
scroll to position [312, 0]
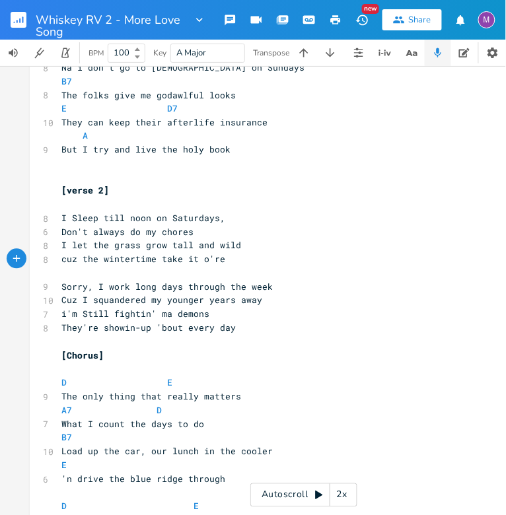
click at [133, 245] on span "I let the grass grow tall and wild" at bounding box center [151, 246] width 180 height 12
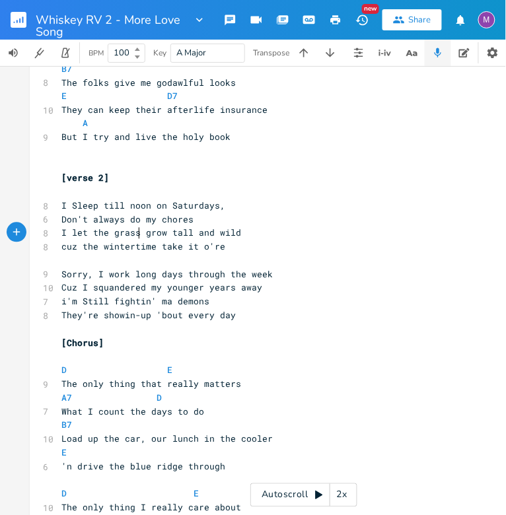
scroll to position [322, 0]
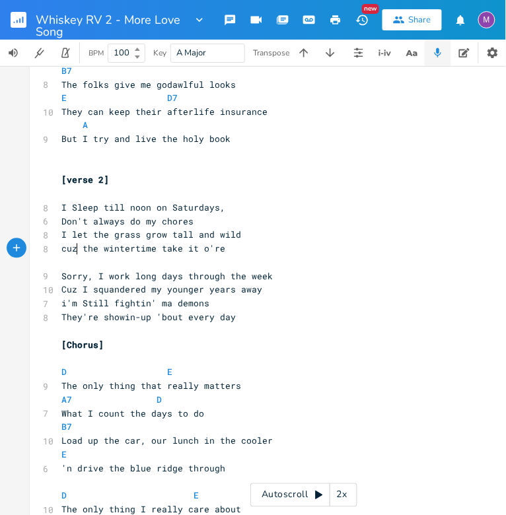
click at [73, 251] on span "cuz the wintertime take it o're" at bounding box center [143, 249] width 164 height 12
click at [135, 247] on span "the wintertime take it o're" at bounding box center [132, 249] width 143 height 12
type textarea "e, it'll"
click at [59, 249] on pre "the wintertime, it'll take it o're" at bounding box center [297, 249] width 477 height 14
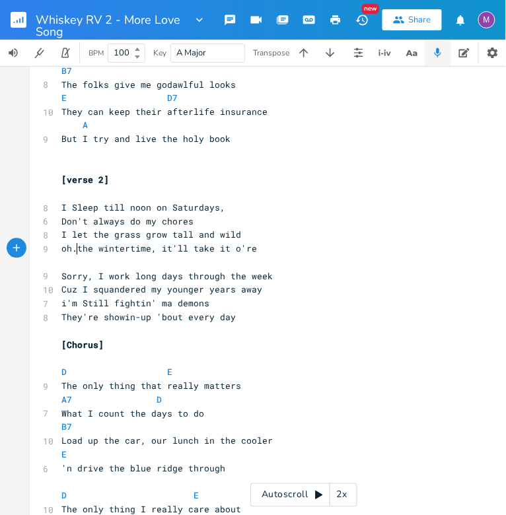
type textarea "oh.."
click at [62, 303] on span "i'm Still fightin' ma demons" at bounding box center [135, 304] width 148 height 12
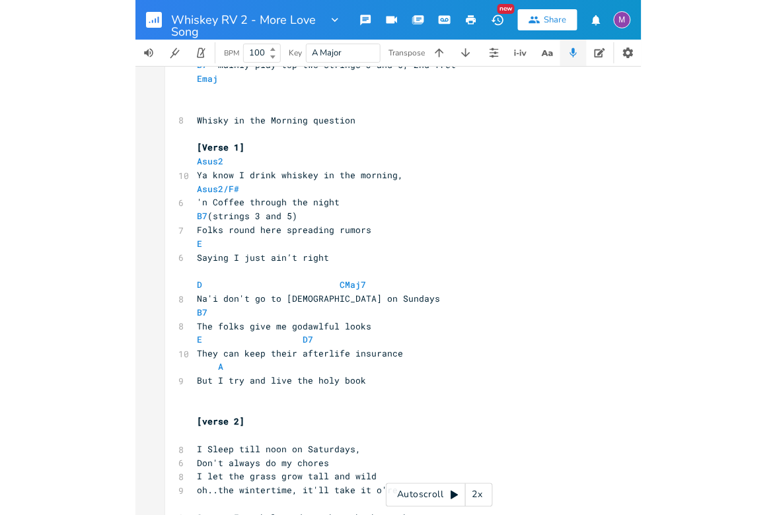
scroll to position [0, 0]
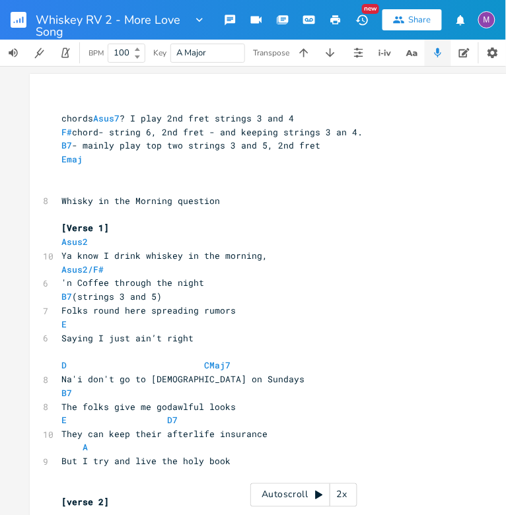
type textarea "I"
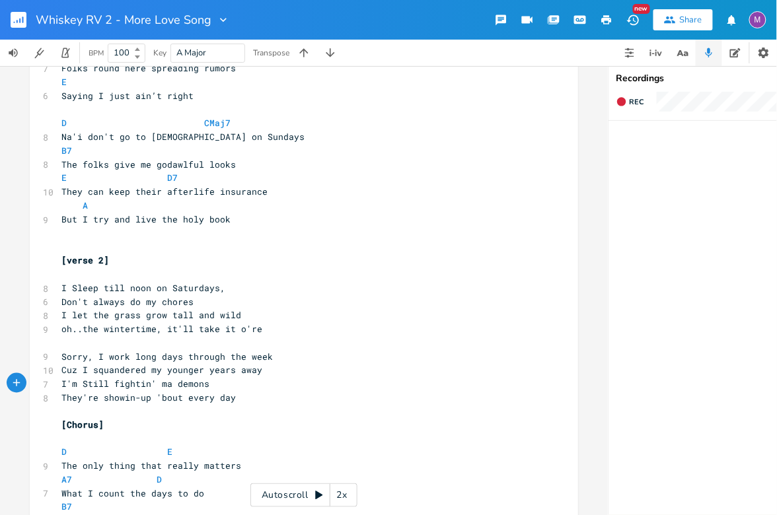
scroll to position [249, 0]
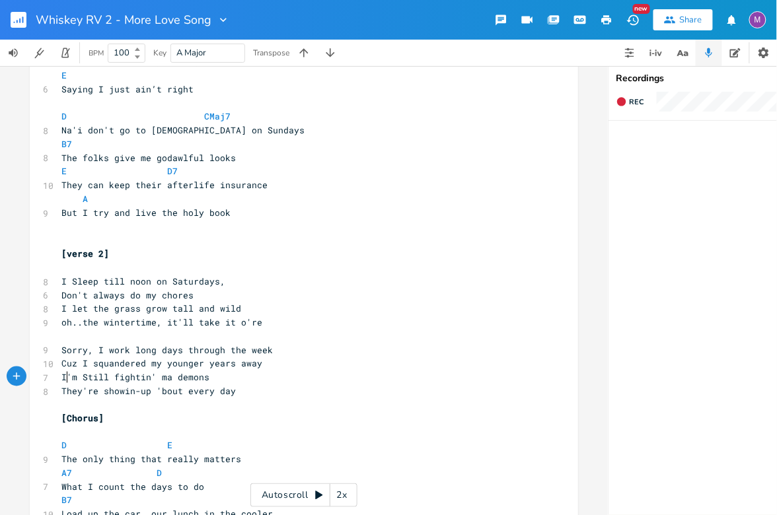
click at [74, 380] on span "I'm Still fightin' ma demons" at bounding box center [135, 377] width 148 height 12
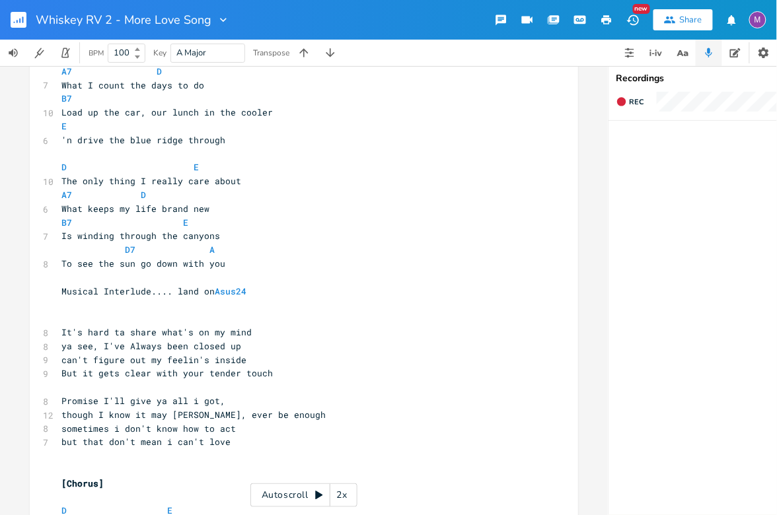
scroll to position [655, 0]
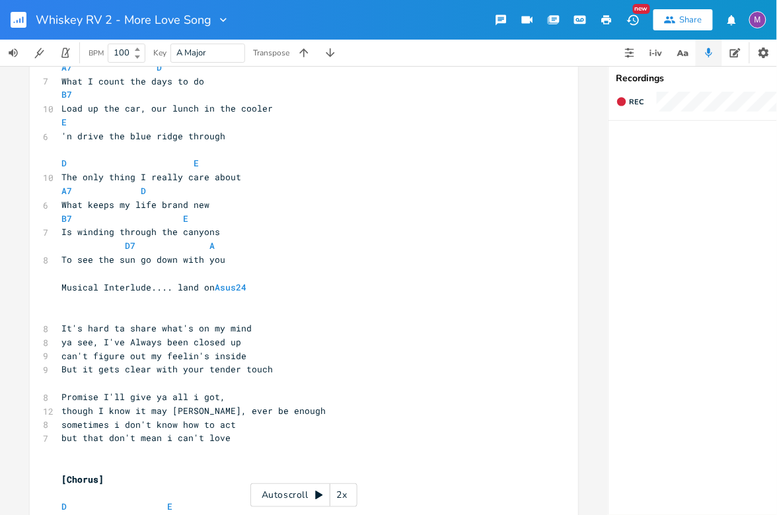
click at [61, 355] on span "can't figure out my feelin's inside" at bounding box center [153, 356] width 185 height 12
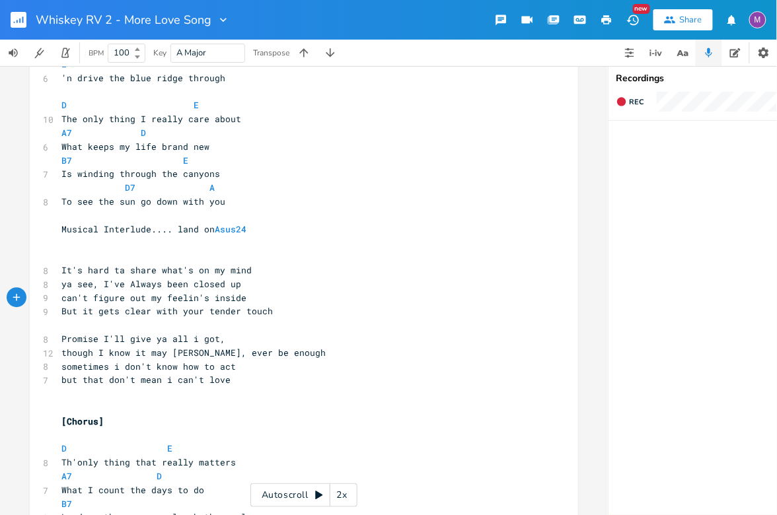
scroll to position [743, 0]
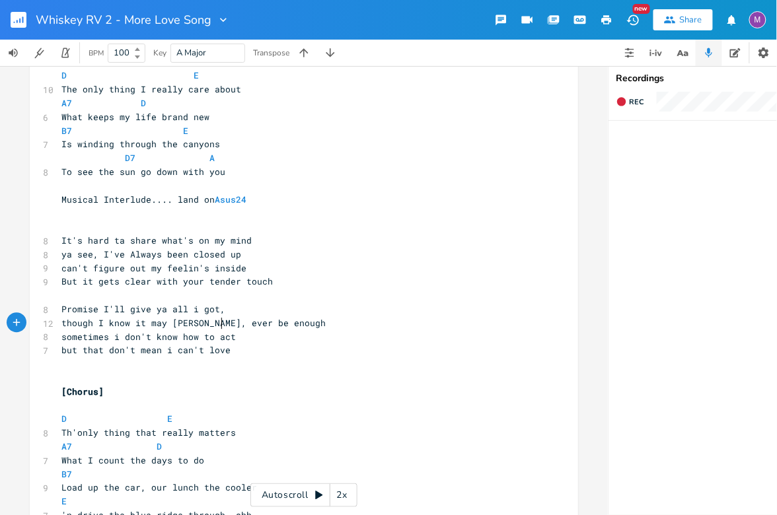
click at [219, 321] on span "though I know it may [PERSON_NAME], ever be enough" at bounding box center [193, 323] width 264 height 12
click at [170, 336] on span "sometimes i don't know how to act" at bounding box center [148, 337] width 174 height 12
type textarea "'m nno"
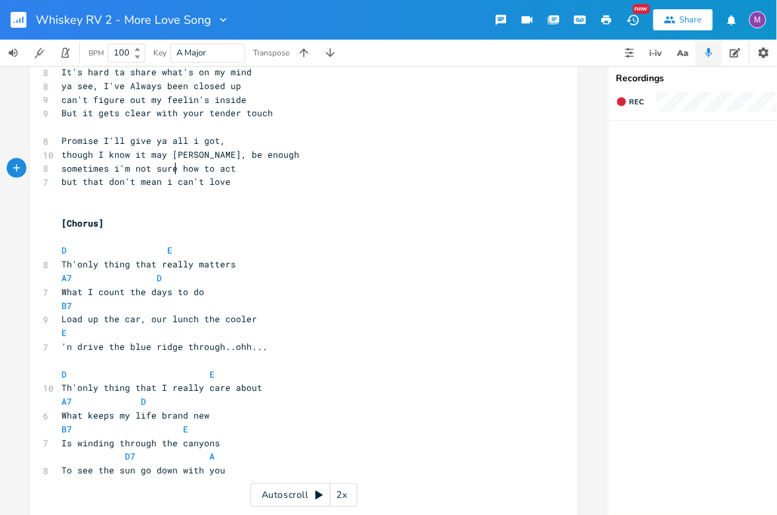
scroll to position [914, 0]
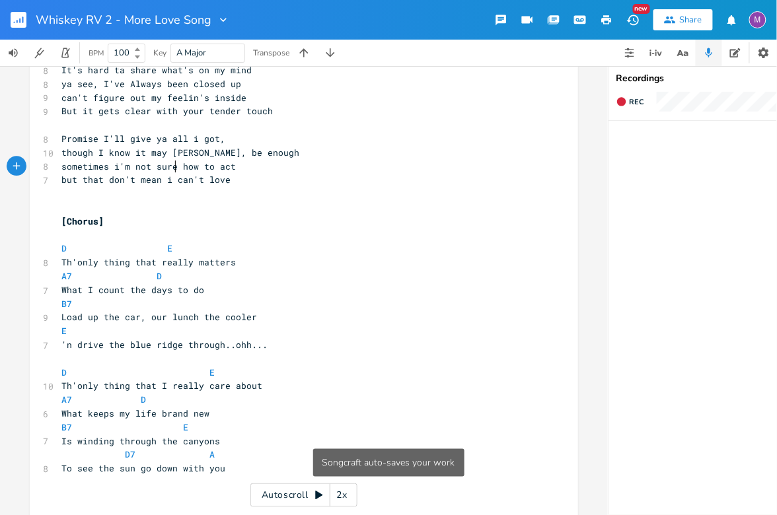
type textarea "ot sure"
